Goal: Task Accomplishment & Management: Manage account settings

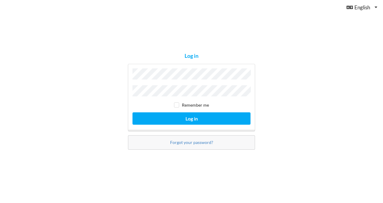
click at [132, 112] on button "Log in" at bounding box center [191, 118] width 118 height 12
click at [177, 105] on input "checkbox" at bounding box center [176, 104] width 5 height 5
checkbox input "true"
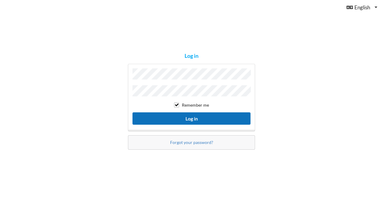
click at [193, 120] on button "Log in" at bounding box center [191, 118] width 118 height 12
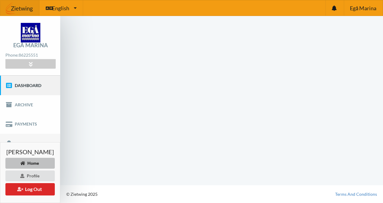
click at [35, 141] on link "Profile" at bounding box center [30, 143] width 60 height 19
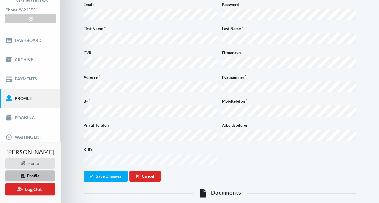
scroll to position [45, 0]
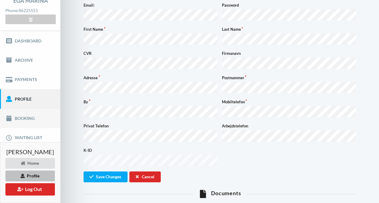
click at [25, 117] on link "Booking" at bounding box center [30, 118] width 60 height 19
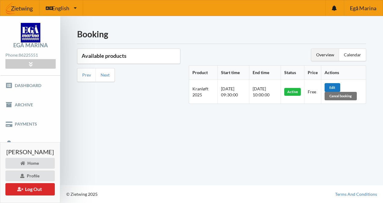
click at [335, 86] on div "Edit" at bounding box center [333, 87] width 16 height 8
click at [254, 89] on span "[DATE] 10:00:00" at bounding box center [261, 91] width 17 height 11
click at [232, 73] on th "Start time" at bounding box center [233, 73] width 32 height 14
click at [241, 72] on icon at bounding box center [242, 72] width 5 height 4
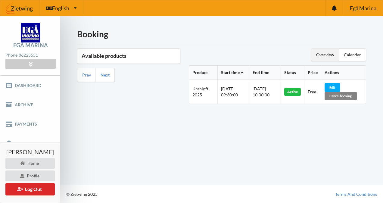
click at [342, 95] on div "Cancel booking" at bounding box center [341, 96] width 32 height 8
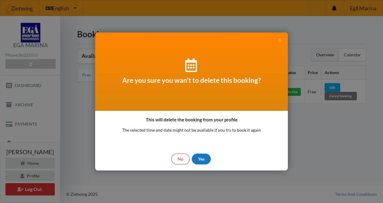
click at [204, 157] on div "Yes" at bounding box center [201, 159] width 19 height 11
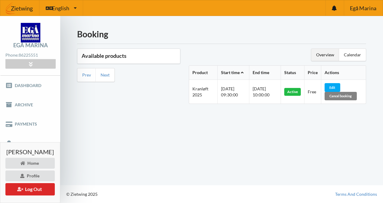
click at [347, 94] on div "Cancel booking" at bounding box center [341, 96] width 32 height 8
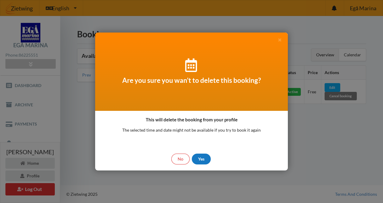
click at [198, 160] on div "Yes" at bounding box center [201, 159] width 19 height 11
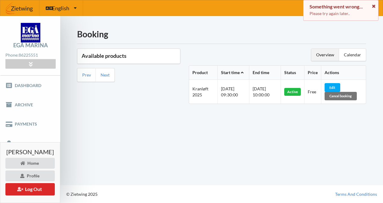
click at [373, 5] on icon at bounding box center [373, 5] width 5 height 4
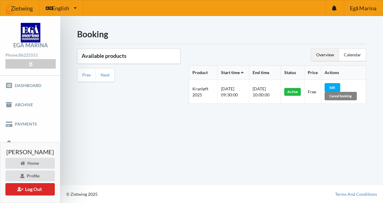
click at [349, 95] on div "Cancel booking" at bounding box center [341, 96] width 32 height 8
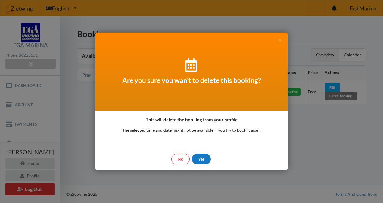
click at [198, 158] on div "Yes" at bounding box center [201, 159] width 19 height 11
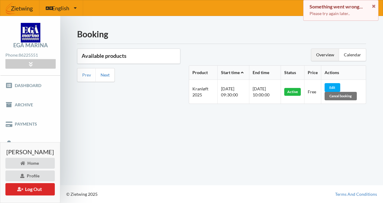
click at [109, 74] on link "Next" at bounding box center [105, 74] width 9 height 5
click at [375, 7] on icon at bounding box center [373, 5] width 5 height 4
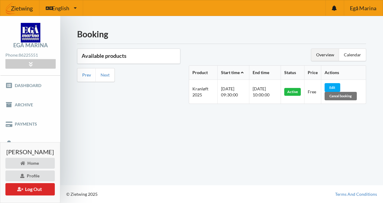
click at [86, 76] on link "Prev" at bounding box center [86, 74] width 9 height 5
click at [107, 74] on link "Next" at bounding box center [105, 74] width 9 height 5
click at [337, 86] on div "Edit" at bounding box center [333, 87] width 16 height 8
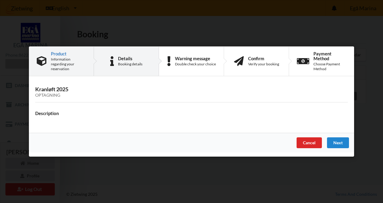
click at [126, 57] on div "Details" at bounding box center [130, 58] width 24 height 5
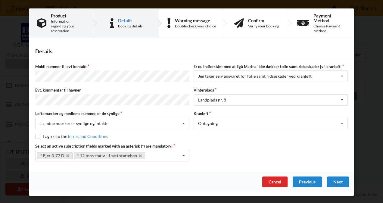
click at [64, 29] on div "Information regarding your reservation" at bounding box center [68, 26] width 35 height 14
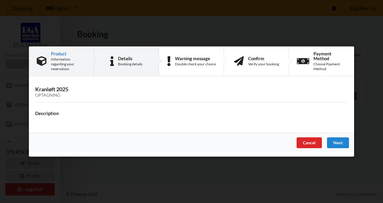
click at [135, 60] on div "Details" at bounding box center [130, 58] width 24 height 5
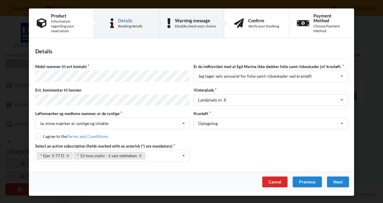
click at [199, 26] on div "Double check your choice" at bounding box center [195, 26] width 41 height 5
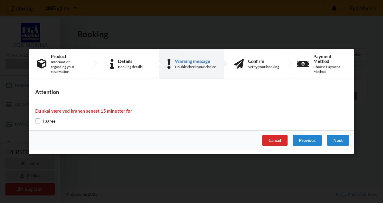
click at [38, 120] on input "checkbox" at bounding box center [37, 120] width 5 height 5
checkbox input "true"
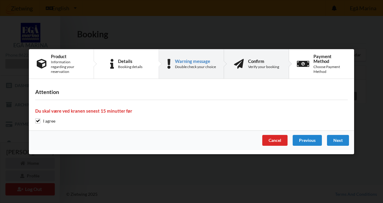
click at [253, 63] on div "Confirm" at bounding box center [263, 60] width 31 height 5
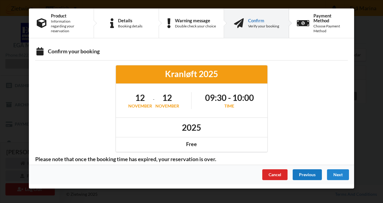
click at [301, 173] on div "Previous" at bounding box center [307, 174] width 29 height 11
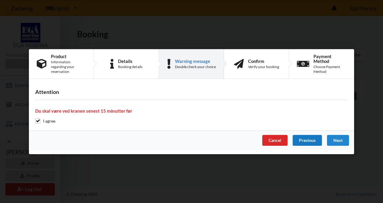
click at [303, 142] on div "Previous" at bounding box center [307, 140] width 29 height 11
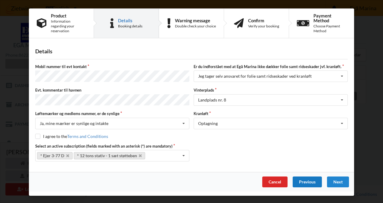
click at [305, 178] on div "Previous" at bounding box center [307, 181] width 29 height 11
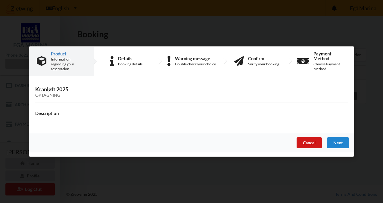
click at [304, 142] on div "Cancel" at bounding box center [309, 142] width 25 height 11
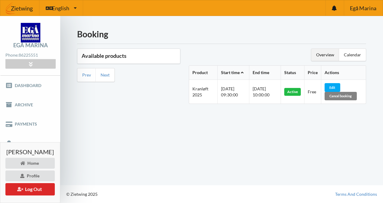
click at [340, 96] on div "Cancel booking" at bounding box center [341, 96] width 32 height 8
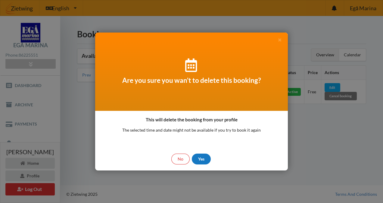
click at [201, 162] on div "Yes" at bounding box center [201, 159] width 19 height 11
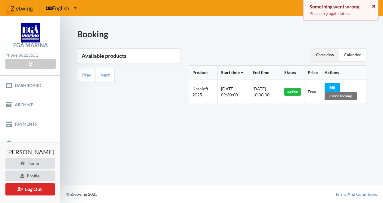
click at [374, 5] on icon at bounding box center [373, 5] width 5 height 4
